Goal: Information Seeking & Learning: Learn about a topic

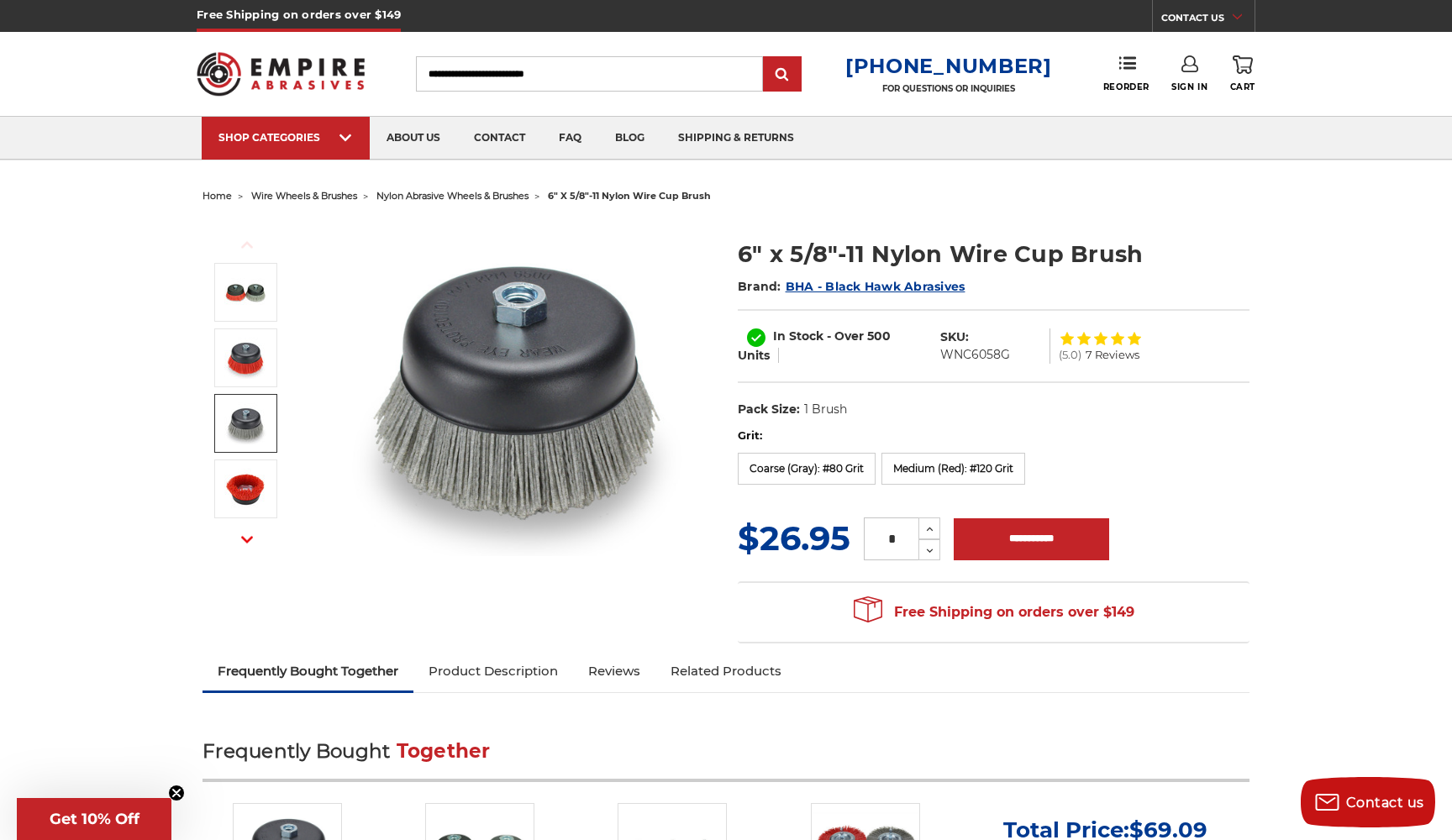
click at [250, 420] on img at bounding box center [245, 423] width 42 height 42
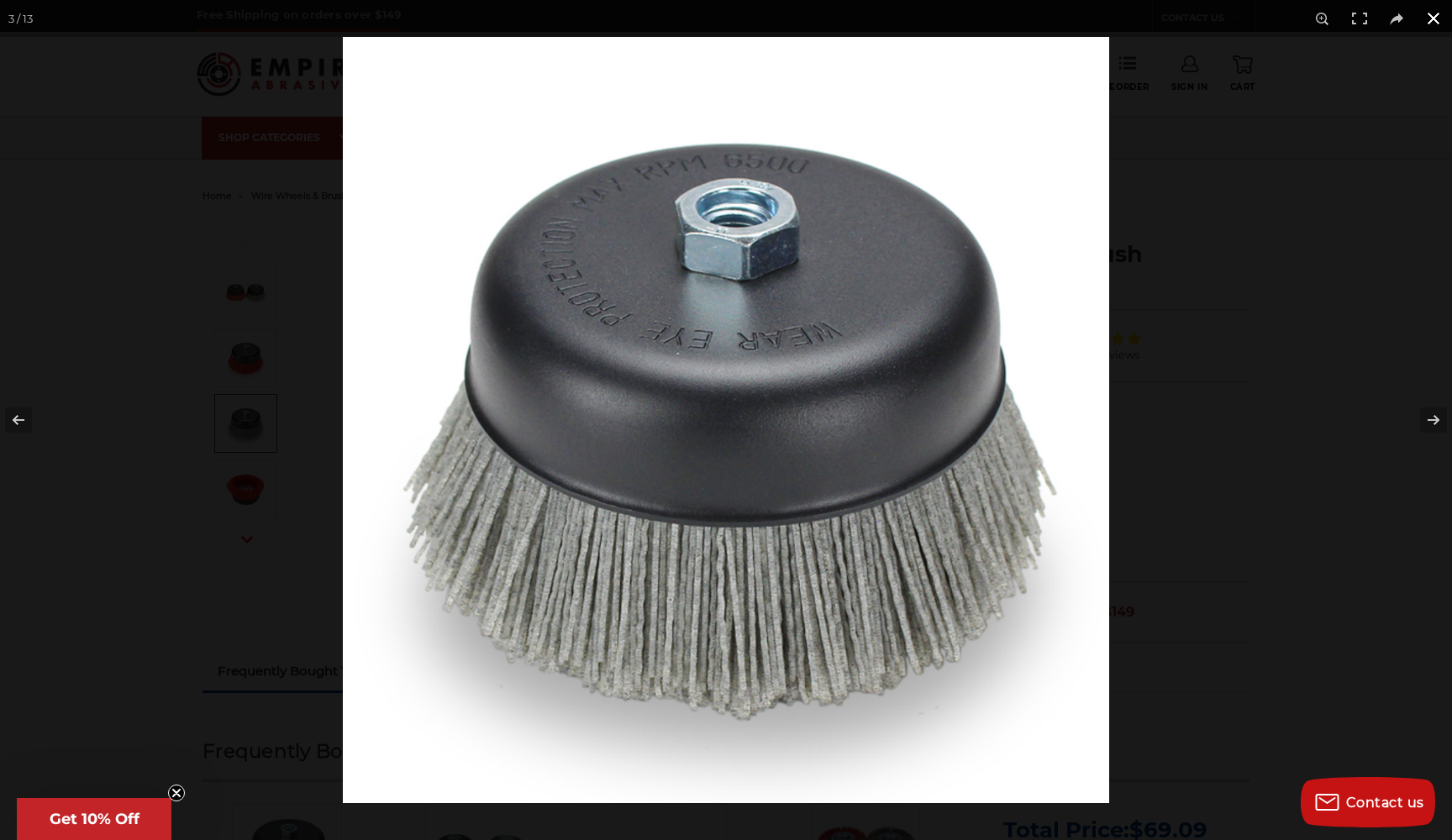
click at [1434, 19] on button at bounding box center [1433, 18] width 37 height 37
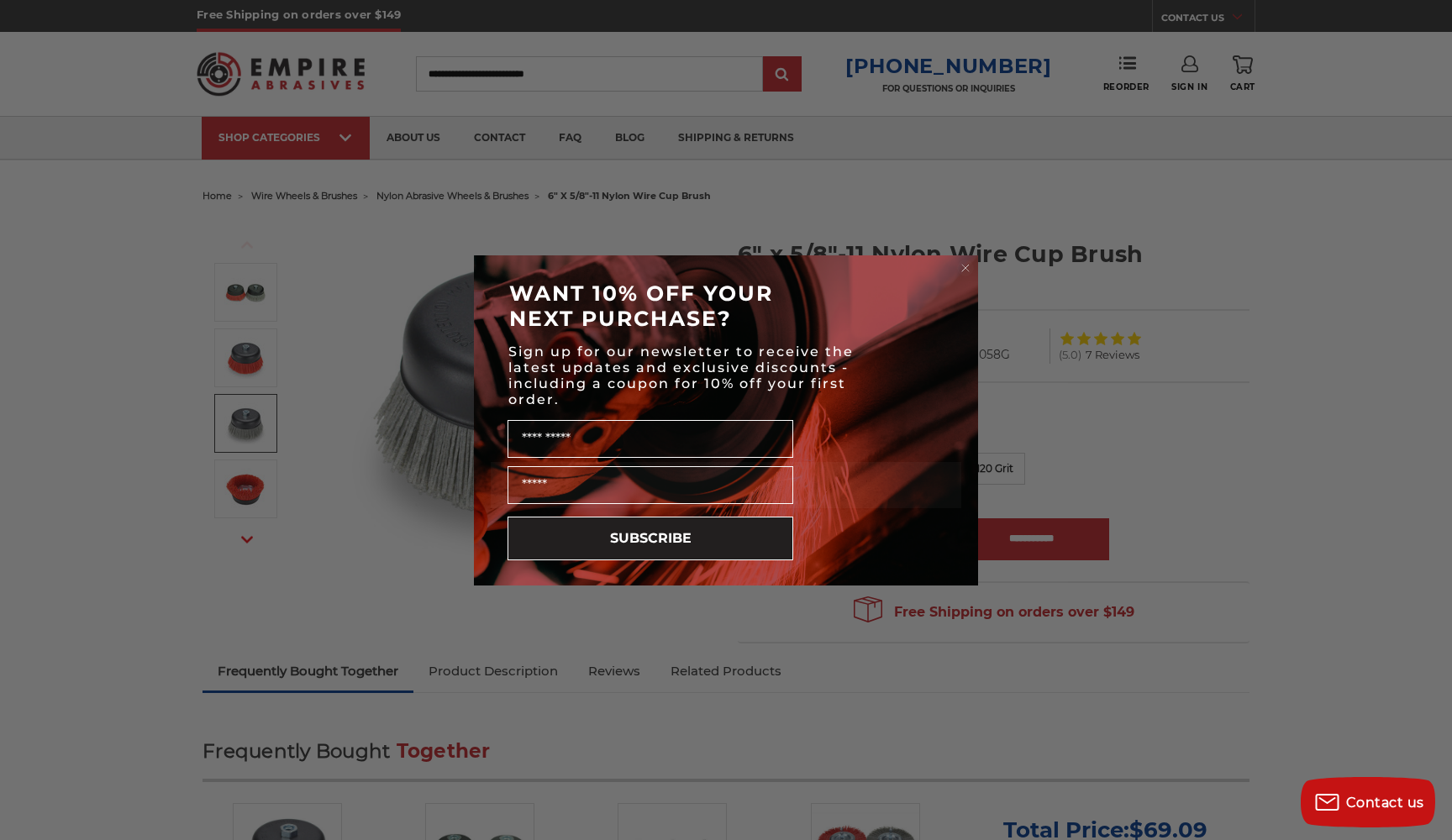
click at [964, 260] on circle "Close dialog" at bounding box center [966, 268] width 16 height 16
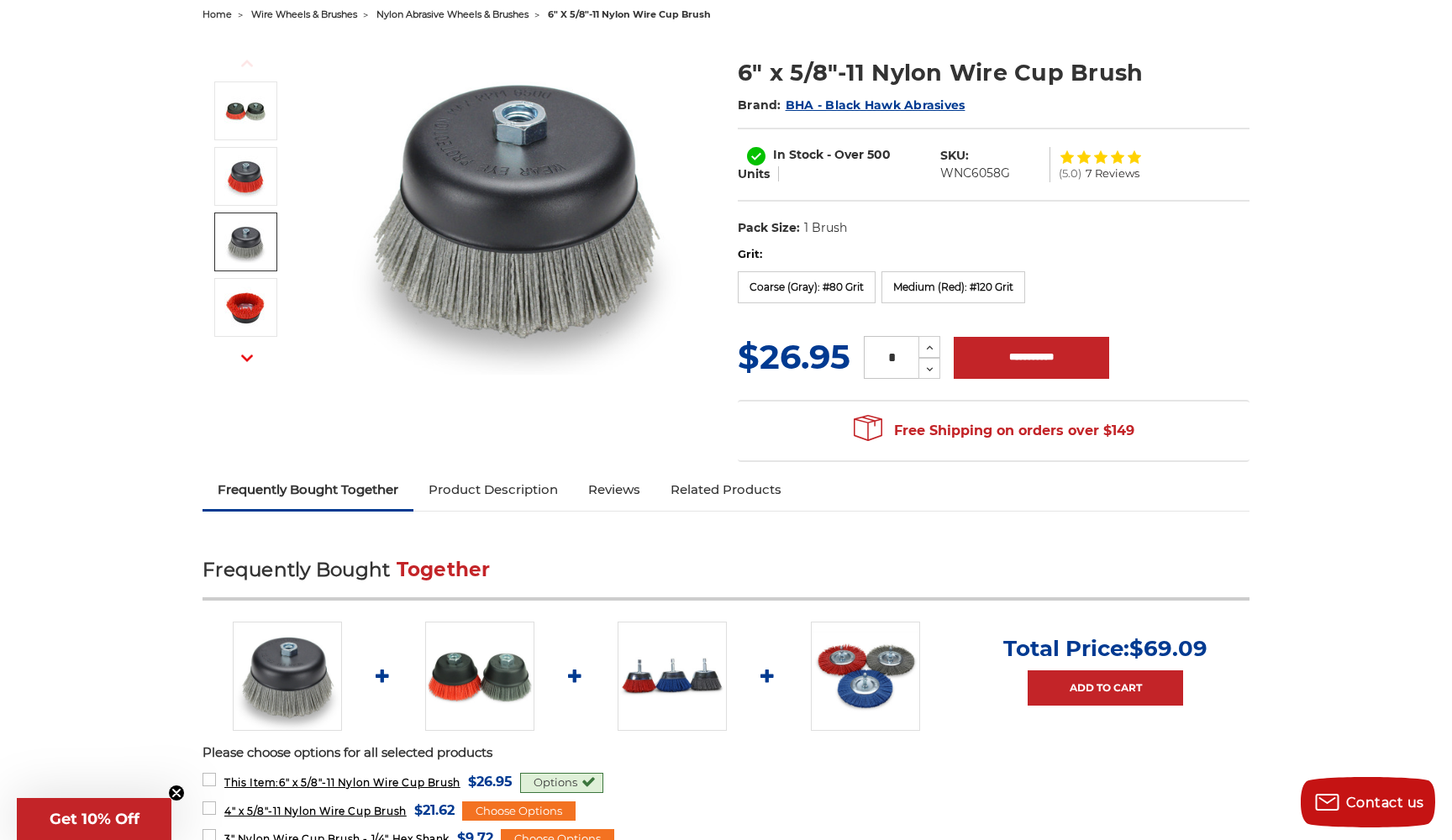
scroll to position [169, 0]
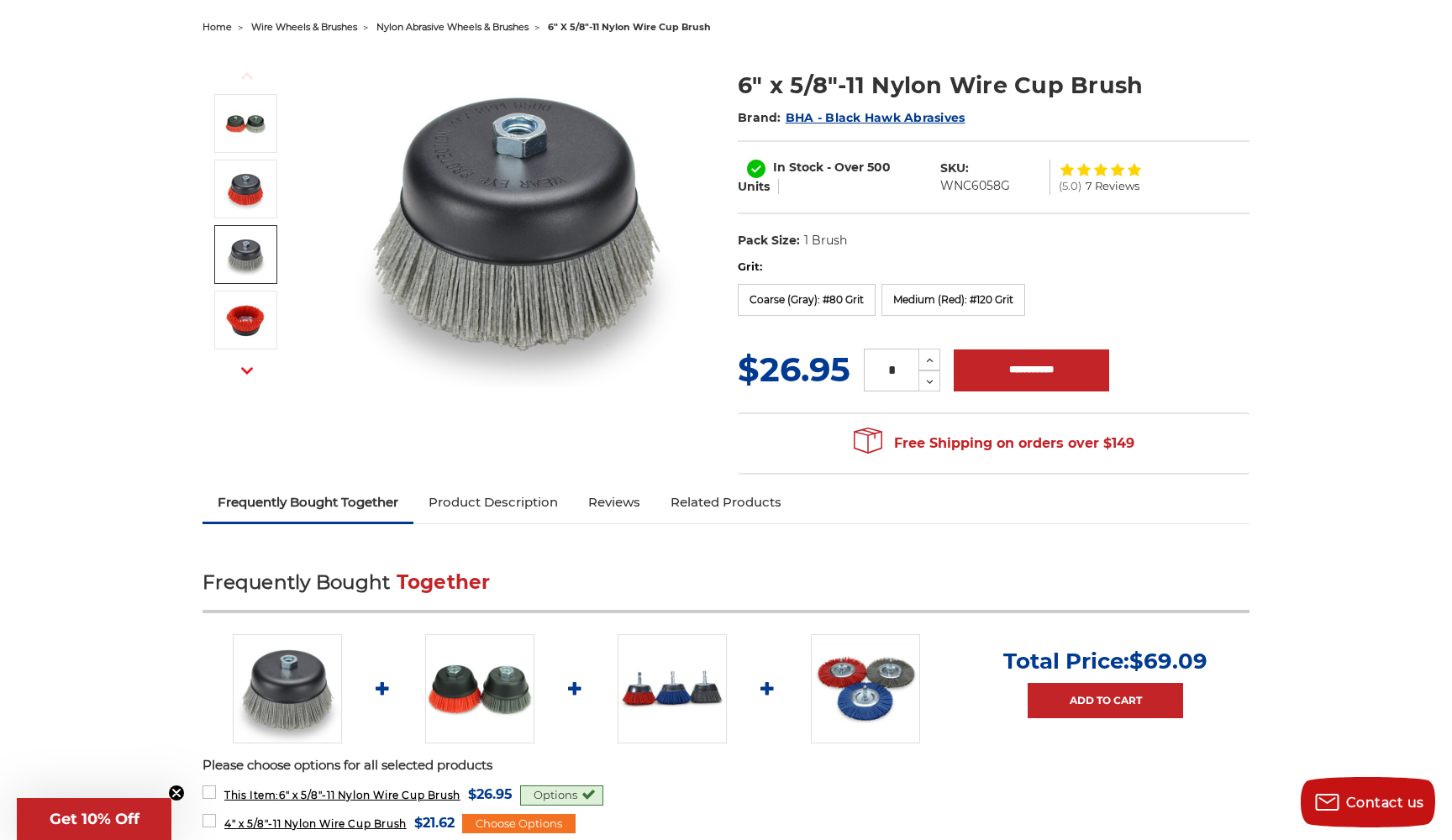
click at [682, 684] on img at bounding box center [673, 688] width 109 height 109
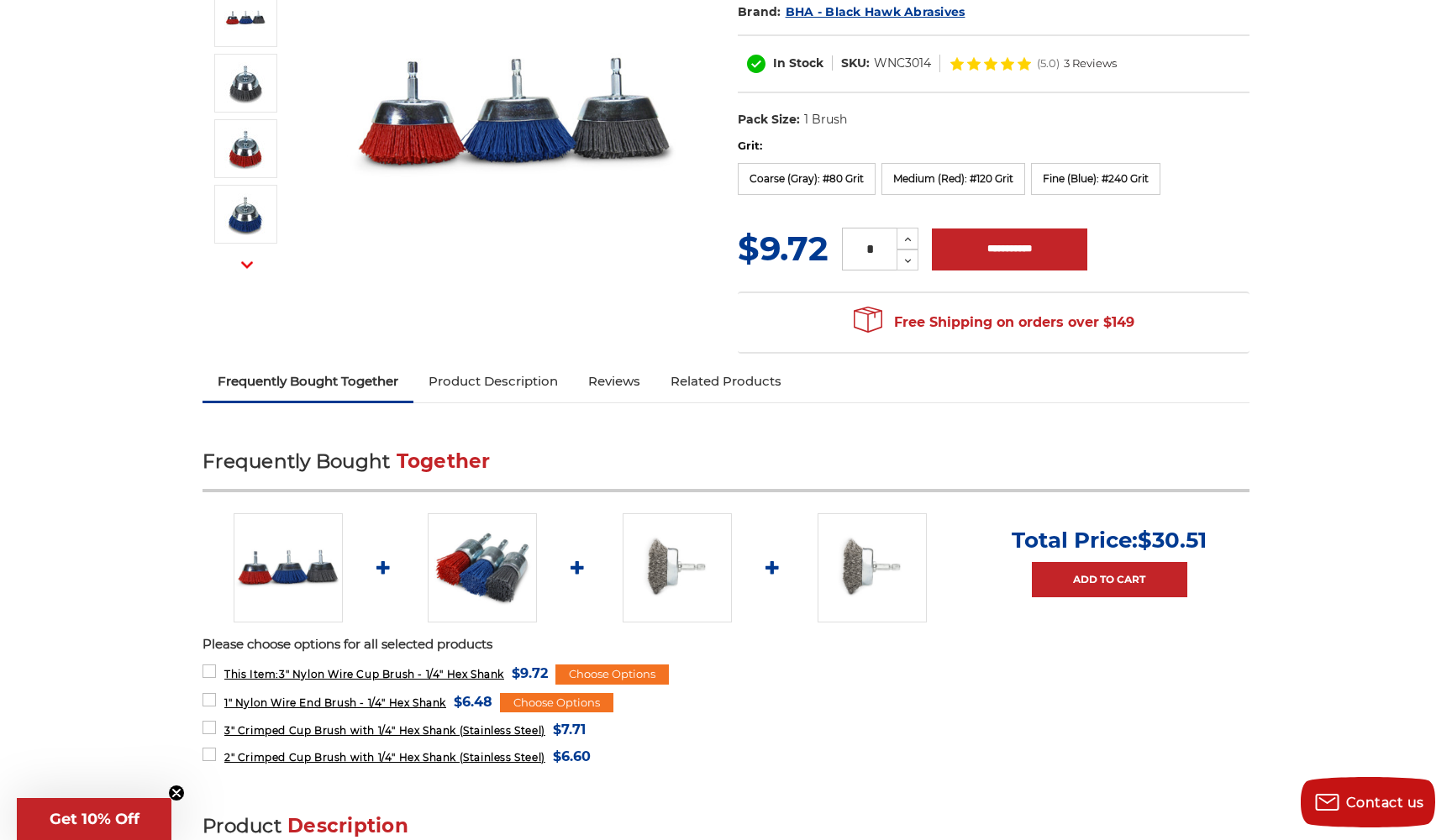
scroll to position [284, 0]
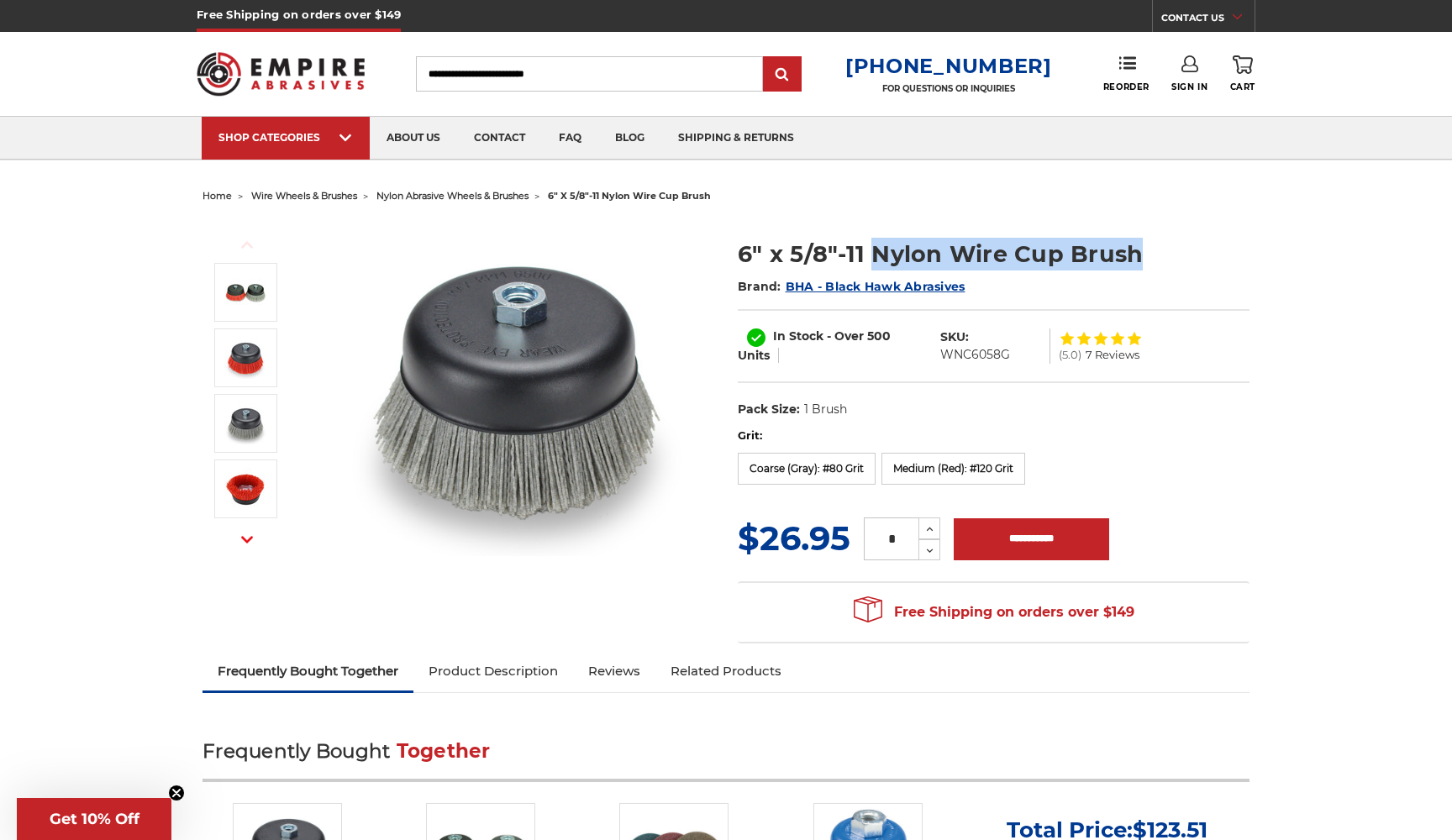
drag, startPoint x: 1140, startPoint y: 253, endPoint x: 874, endPoint y: 253, distance: 266.0
click at [874, 253] on h1 "6" x 5/8"-11 Nylon Wire Cup Brush" at bounding box center [994, 254] width 512 height 33
copy h1 "Nylon Wire Cup Brush"
